Goal: Information Seeking & Learning: Learn about a topic

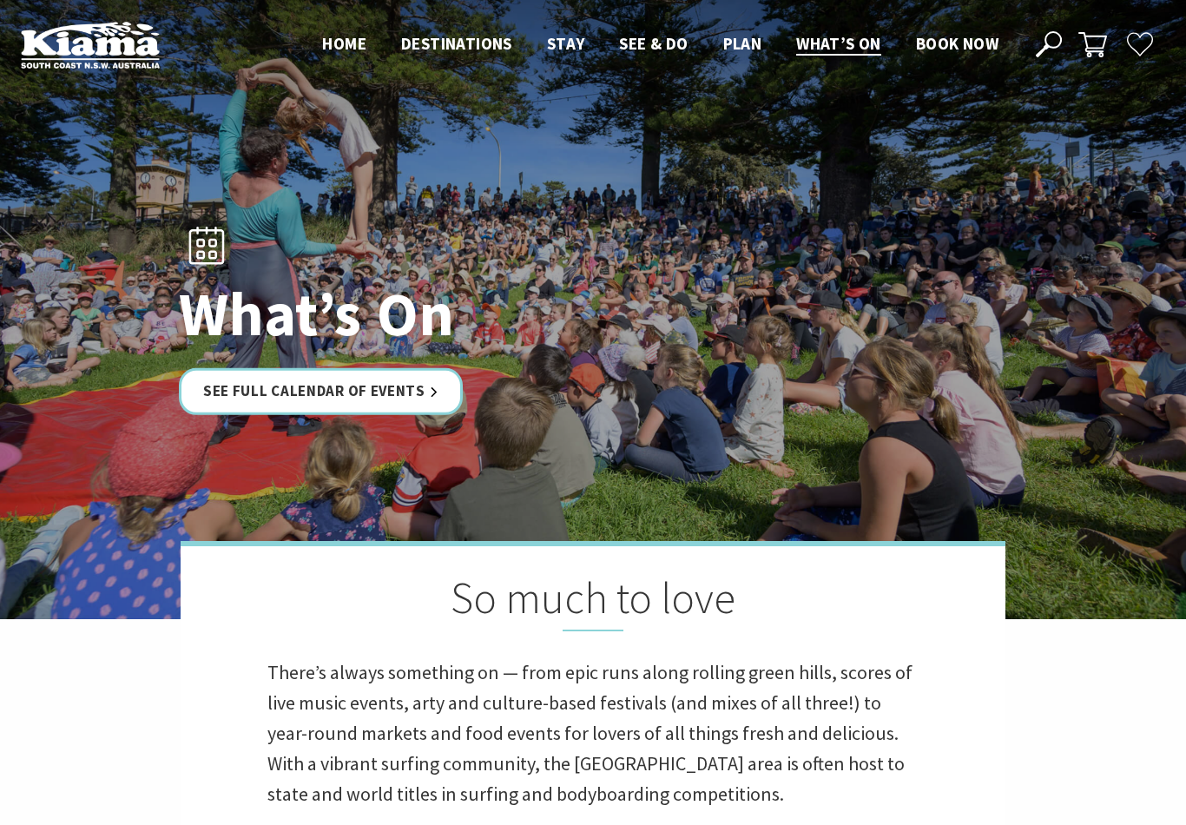
click at [340, 414] on link "See Full Calendar of Events" at bounding box center [321, 391] width 284 height 46
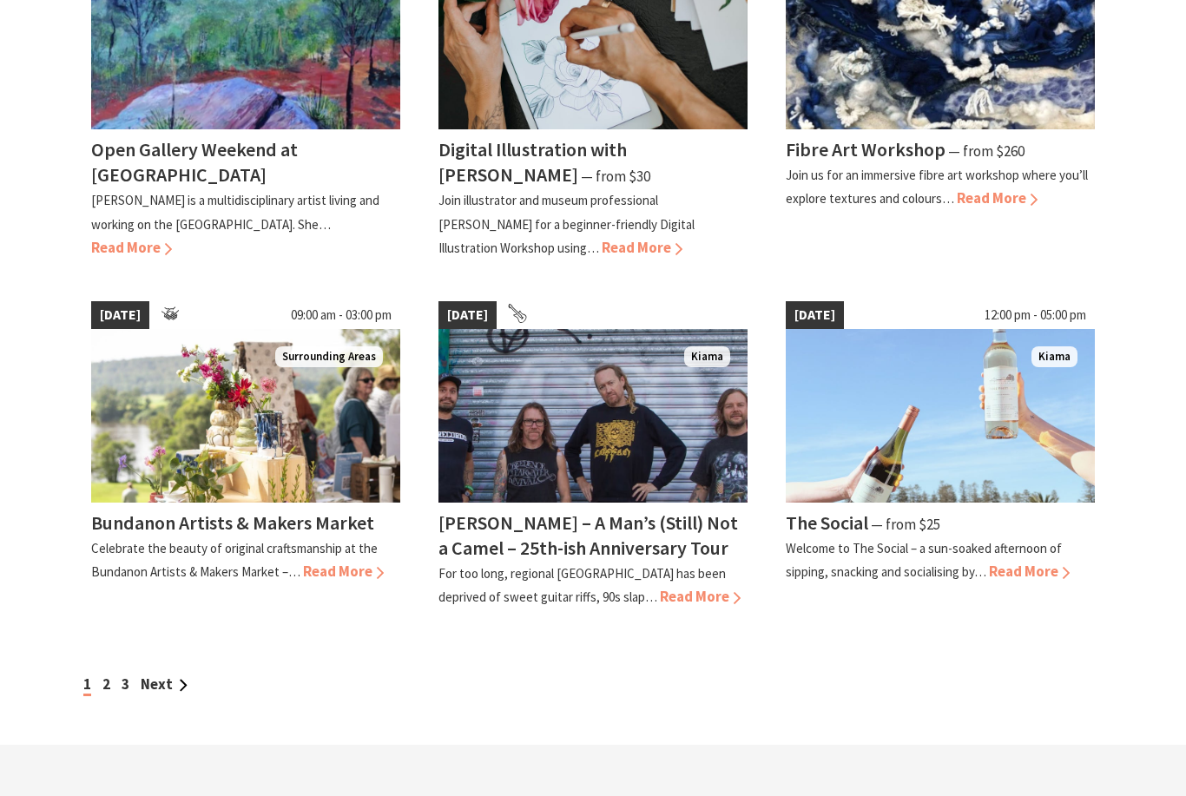
scroll to position [1331, 0]
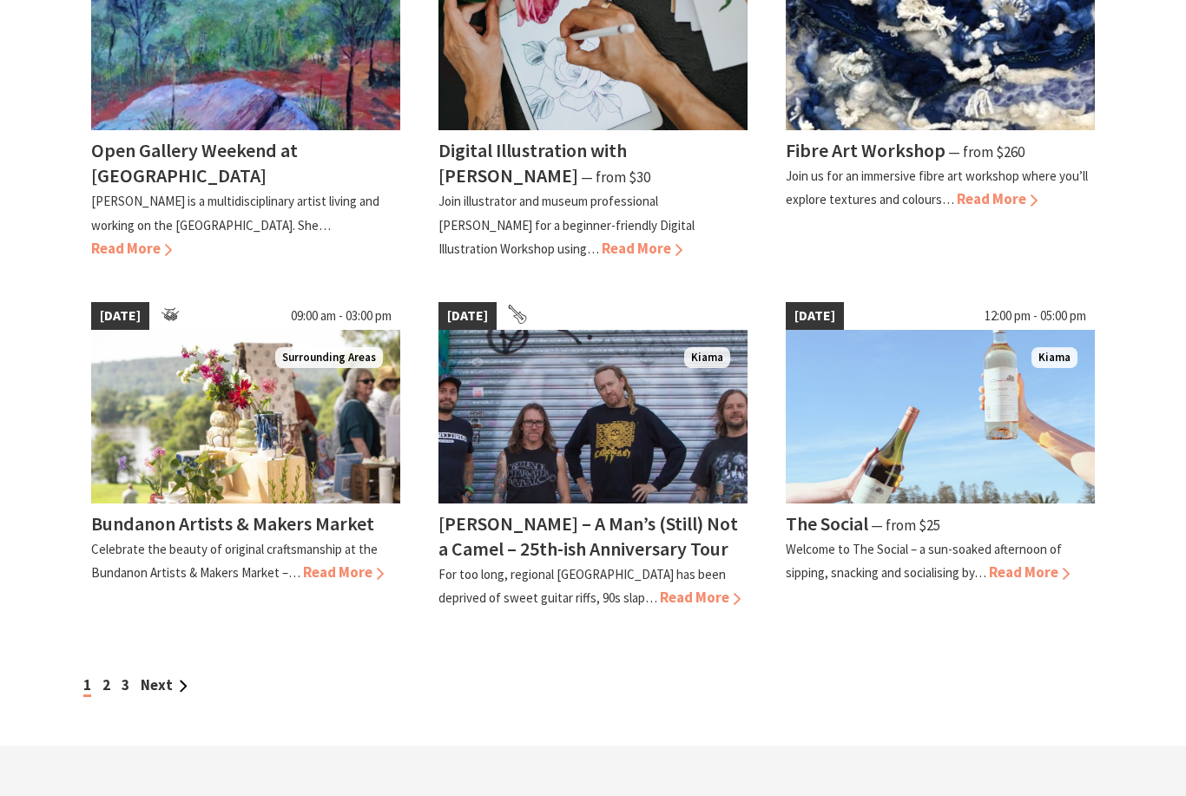
click at [168, 676] on link "Next" at bounding box center [164, 685] width 47 height 19
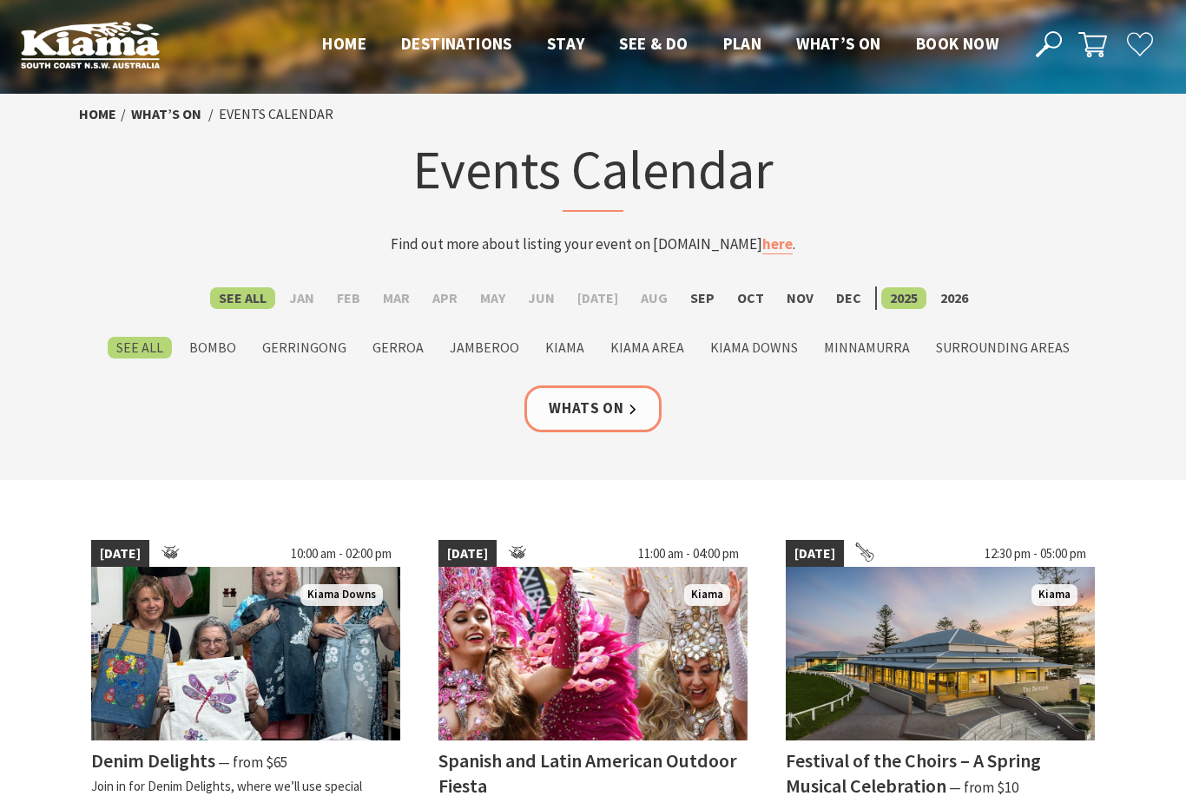
click at [588, 400] on link "Whats On" at bounding box center [593, 409] width 137 height 46
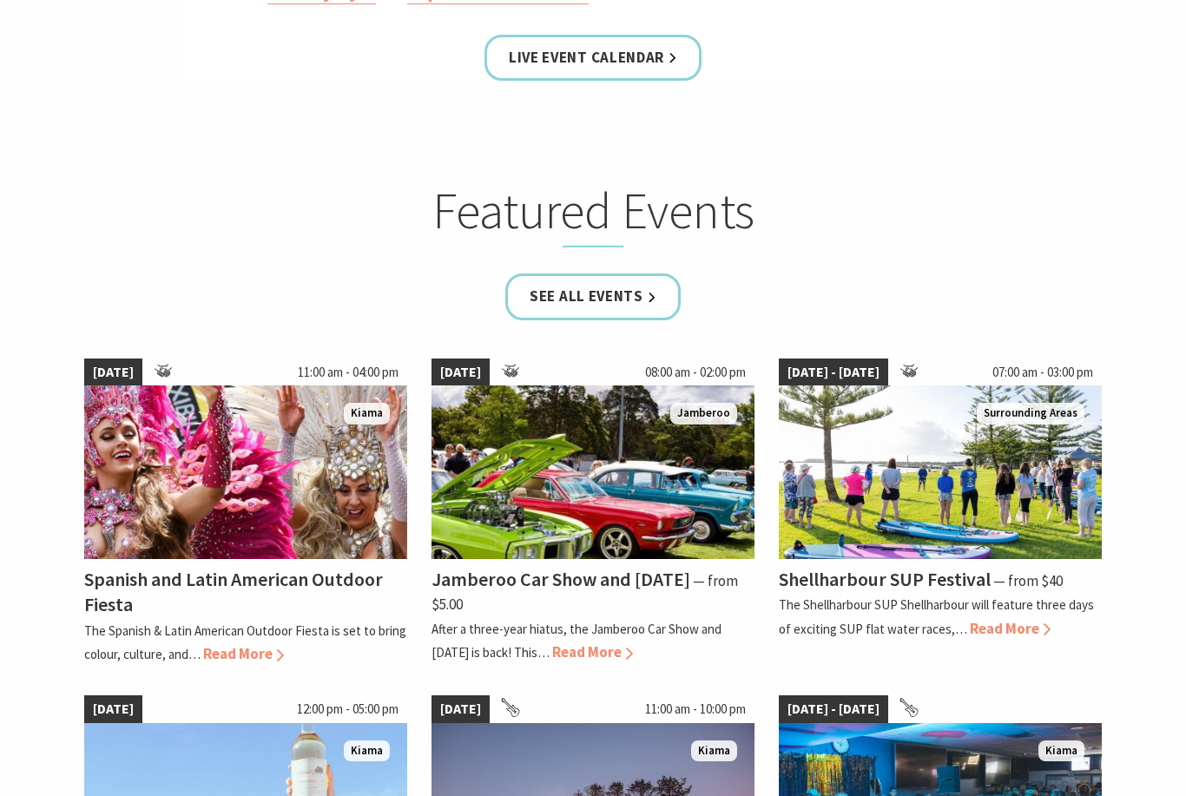
scroll to position [962, 0]
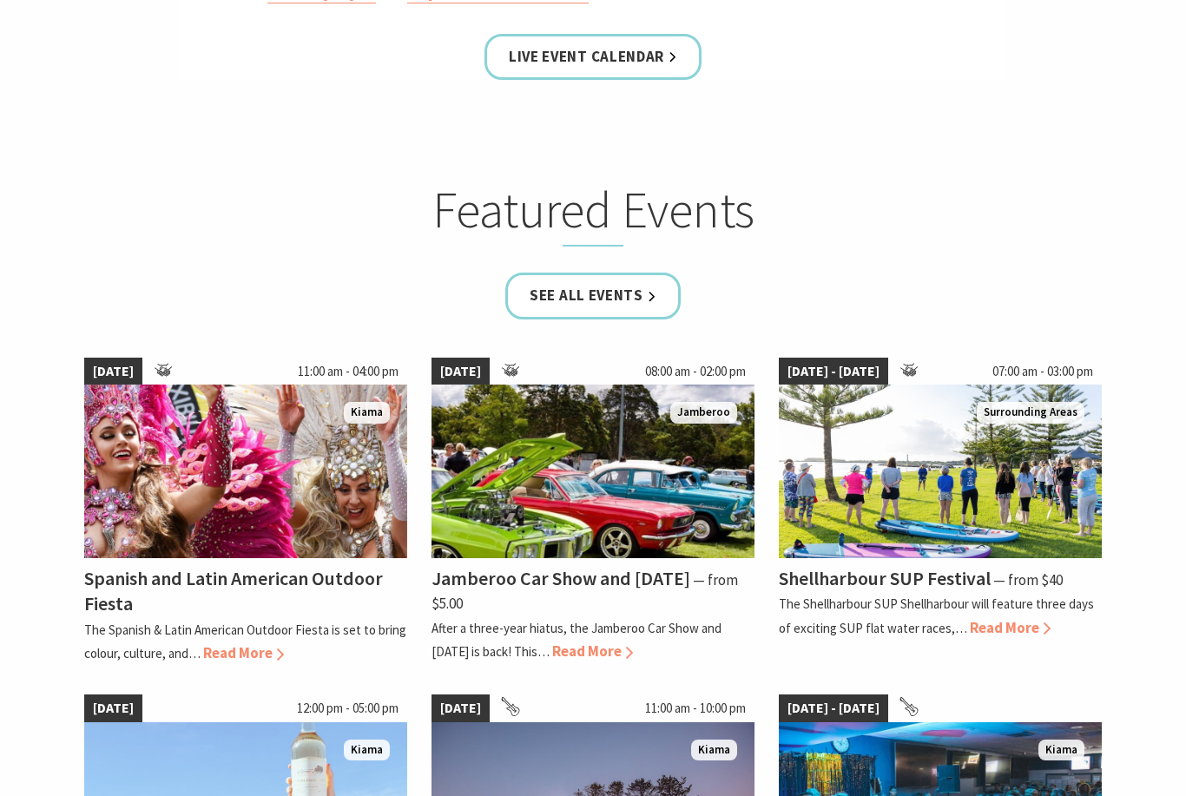
click at [597, 319] on link "See all Events" at bounding box center [592, 296] width 175 height 46
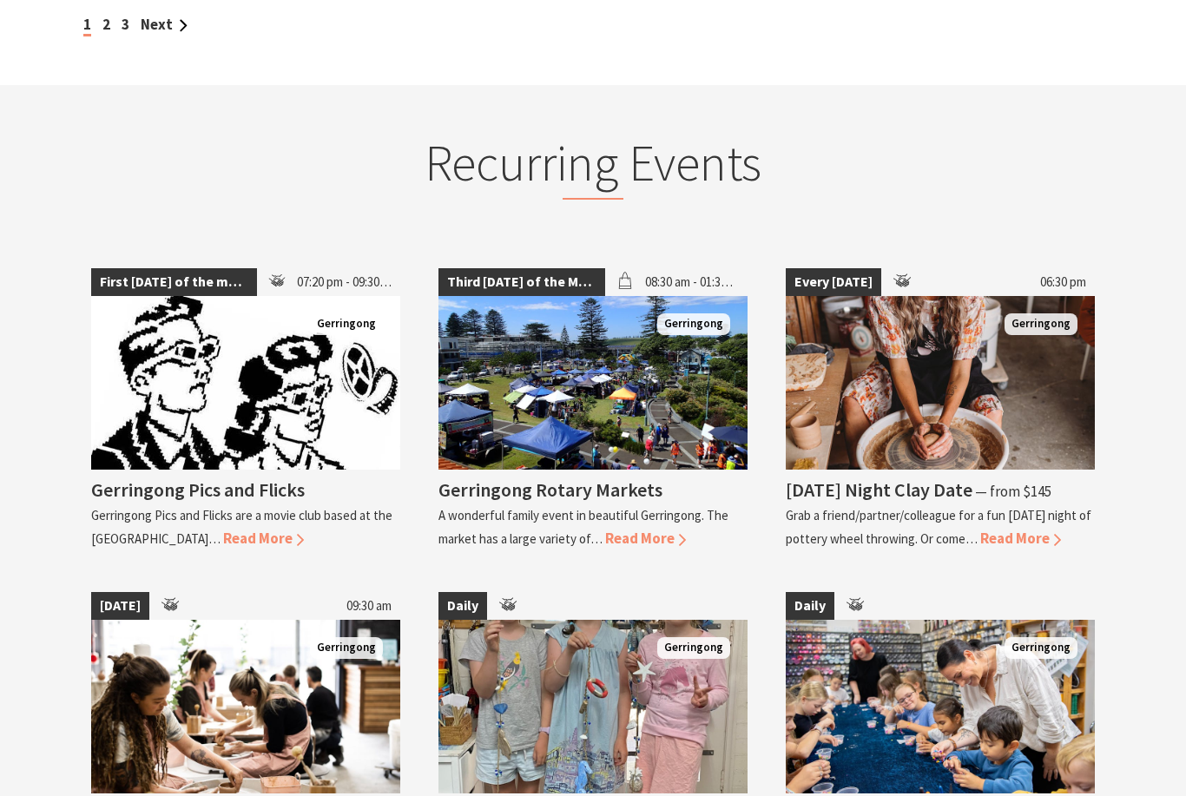
scroll to position [1991, 0]
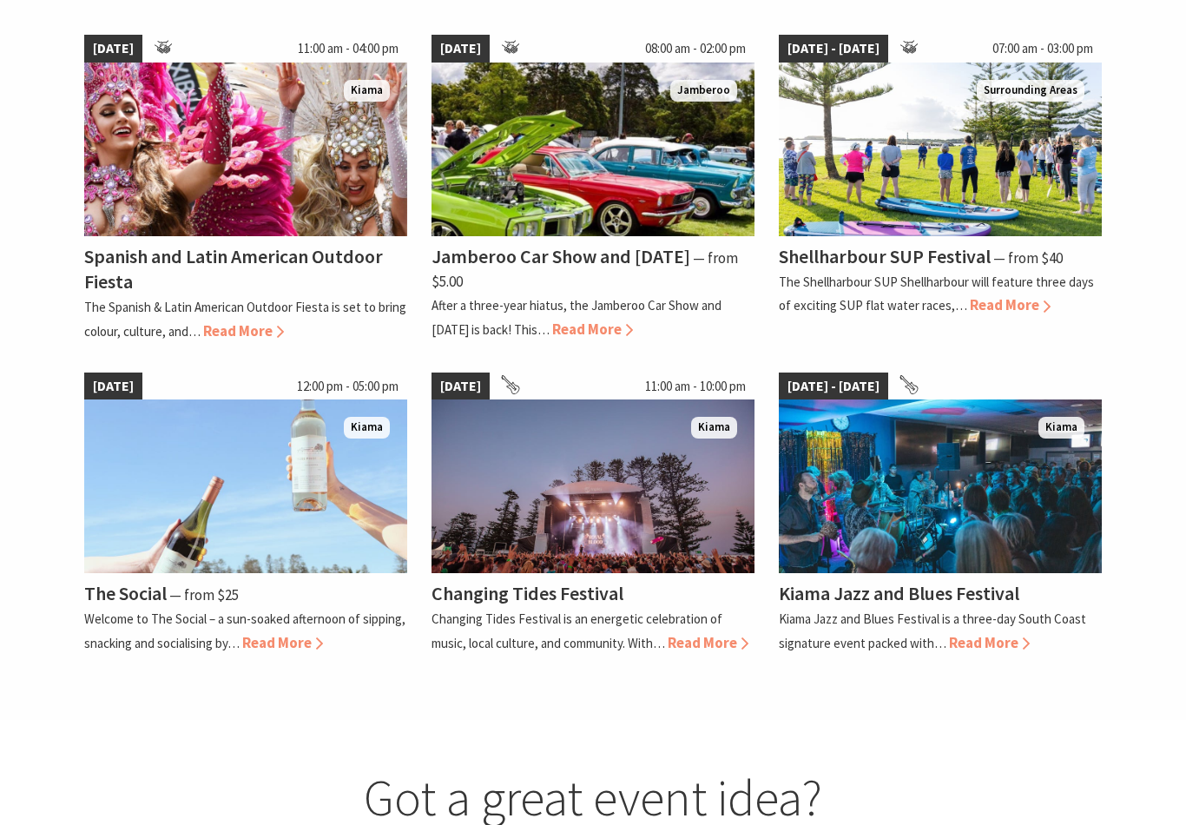
scroll to position [1307, 0]
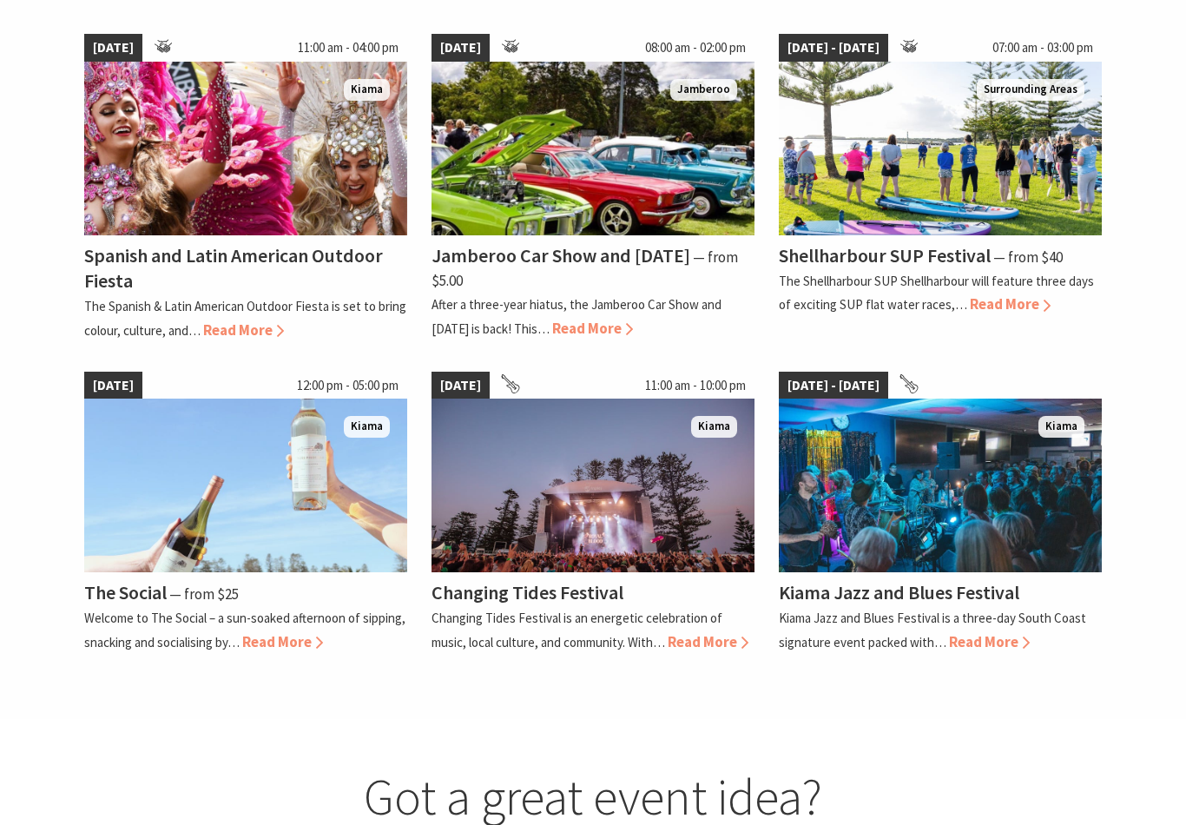
click at [292, 640] on p "Welcome to The Social – a sun-soaked afternoon of sipping, snacking and sociali…" at bounding box center [244, 630] width 321 height 40
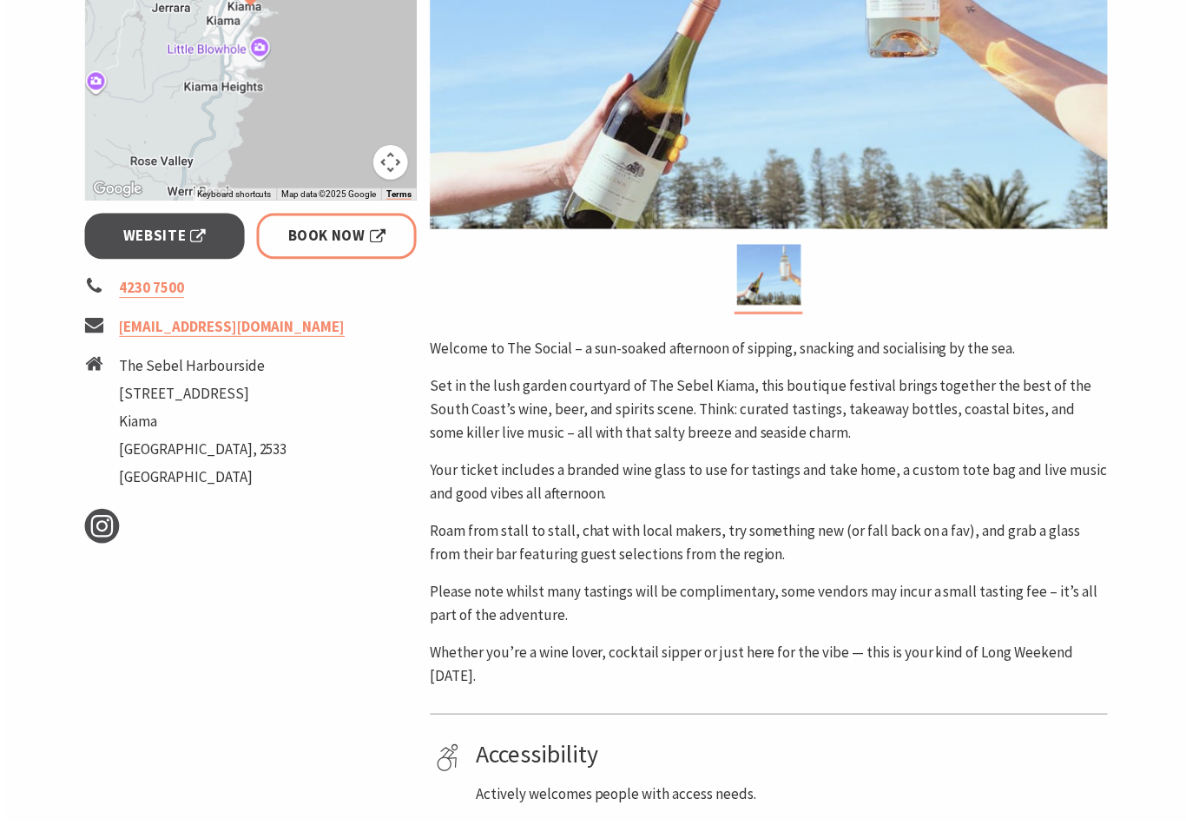
scroll to position [562, 0]
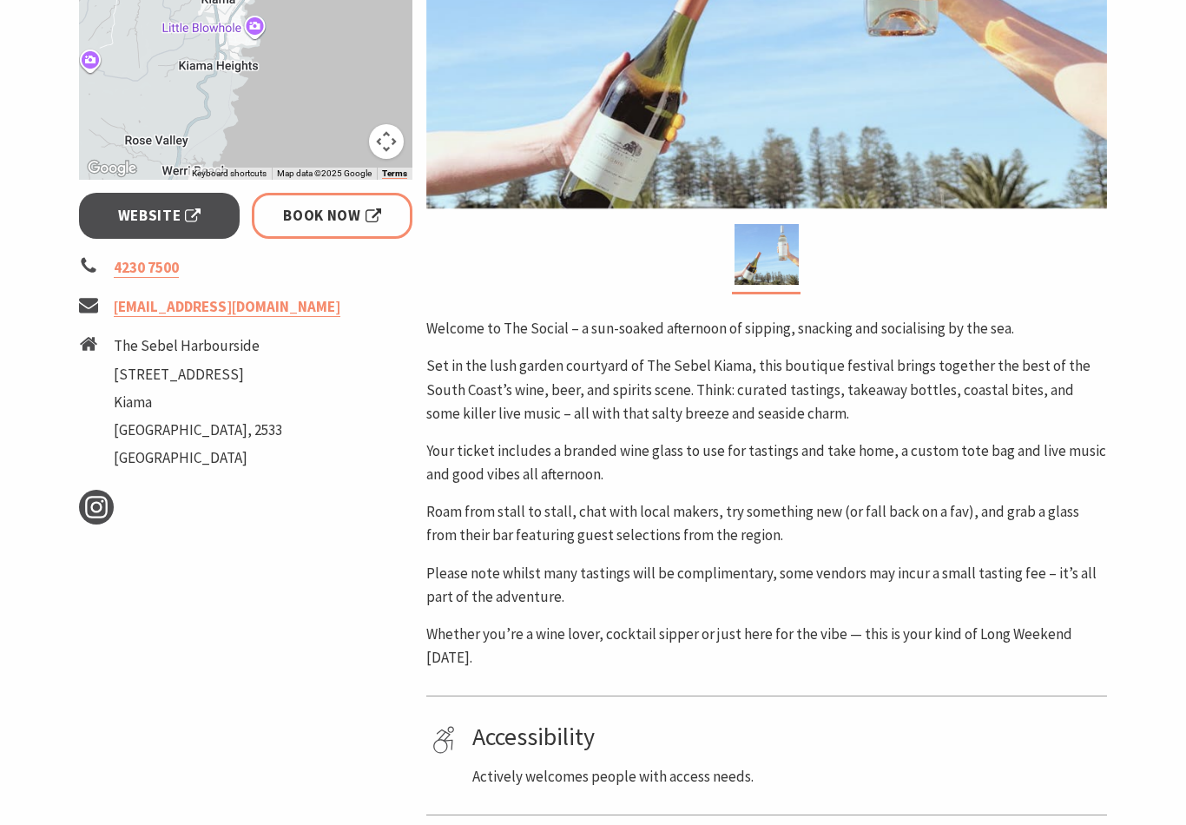
click at [140, 208] on span "Website" at bounding box center [159, 215] width 83 height 23
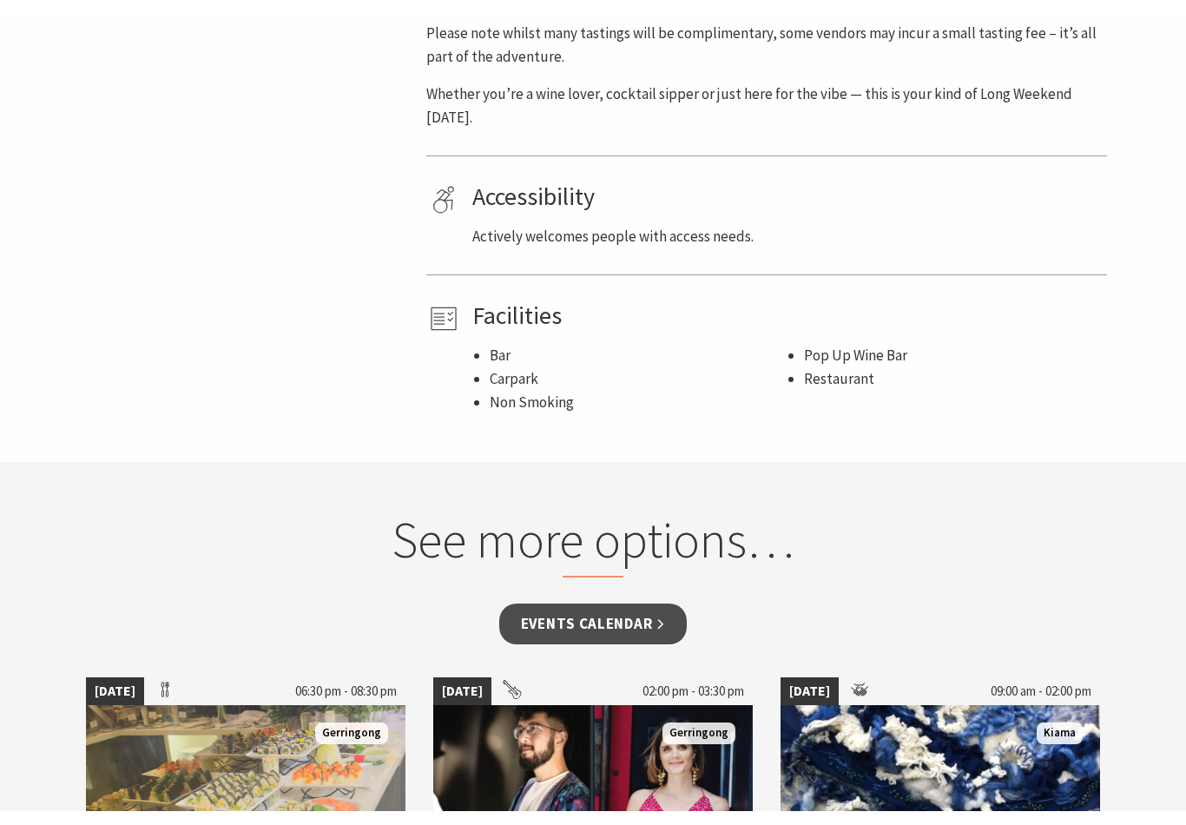
scroll to position [1145, 0]
